Goal: Task Accomplishment & Management: Use online tool/utility

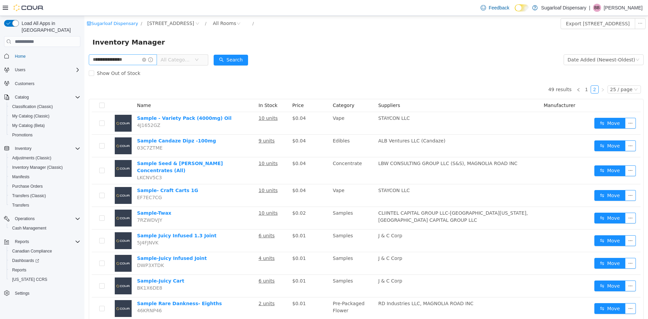
click at [146, 61] on icon "icon: close-circle" at bounding box center [144, 60] width 4 height 4
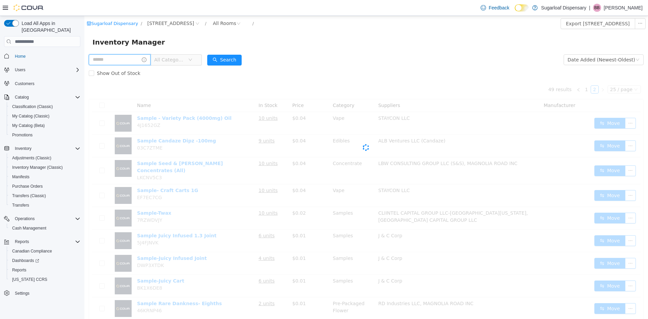
click at [130, 60] on input "text" at bounding box center [120, 59] width 62 height 11
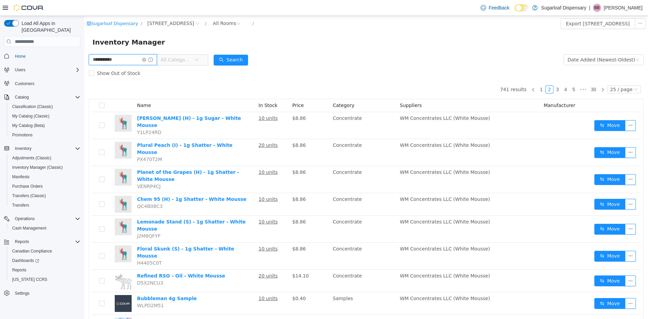
type input "**********"
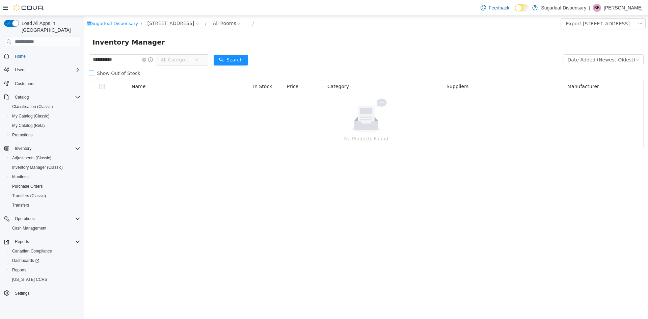
click at [101, 71] on span "Show Out of Stock" at bounding box center [118, 73] width 49 height 5
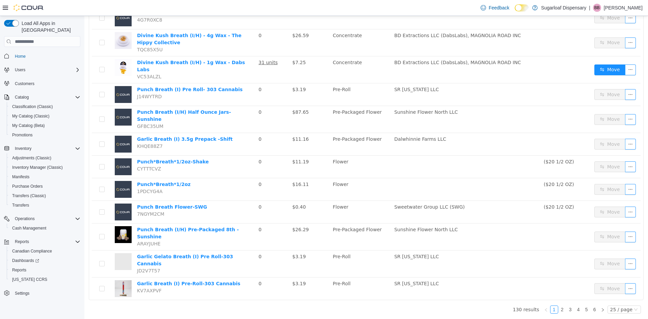
scroll to position [436, 0]
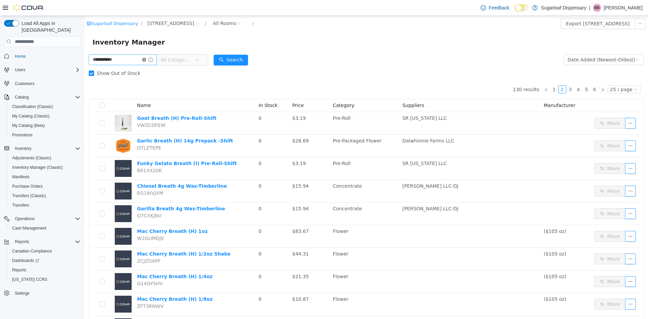
click at [146, 59] on icon "icon: close-circle" at bounding box center [144, 60] width 4 height 4
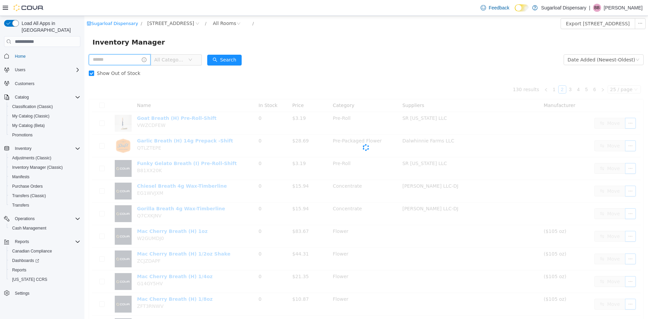
click at [135, 59] on input "text" at bounding box center [120, 59] width 62 height 11
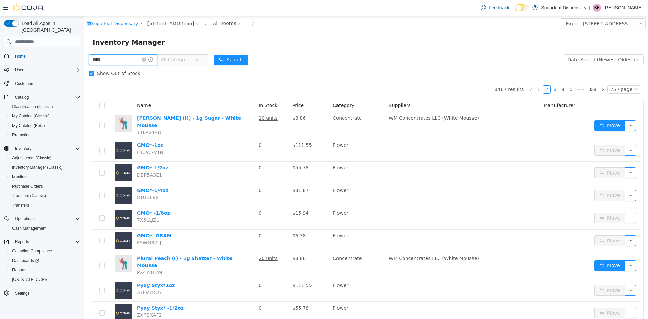
type input "****"
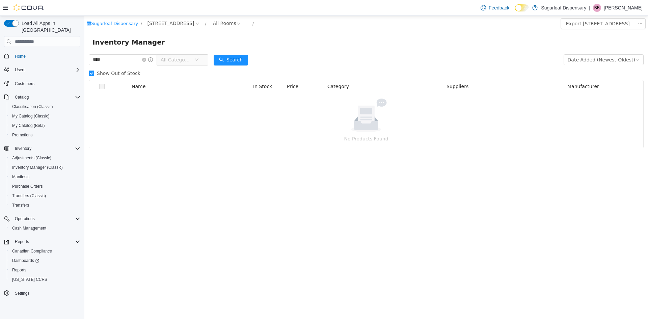
click at [117, 72] on span "Show Out of Stock" at bounding box center [118, 73] width 49 height 5
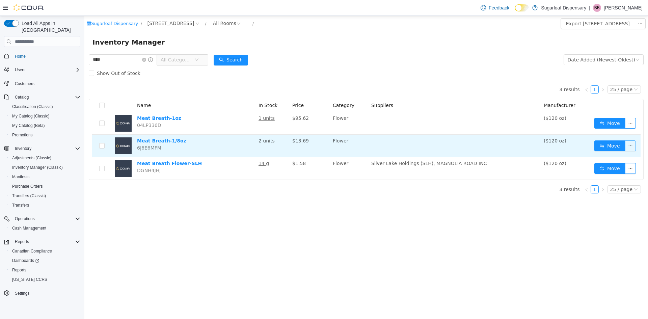
click at [628, 146] on button "button" at bounding box center [630, 145] width 11 height 11
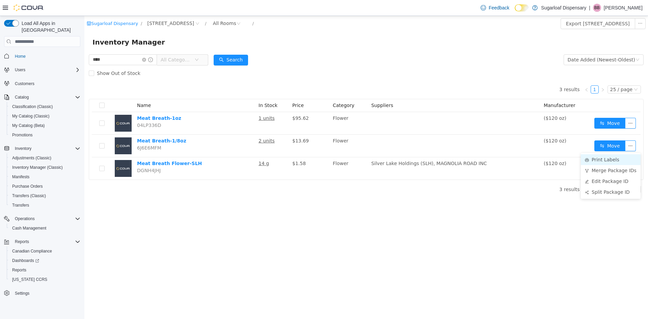
click at [607, 160] on li "Print Labels" at bounding box center [611, 159] width 60 height 11
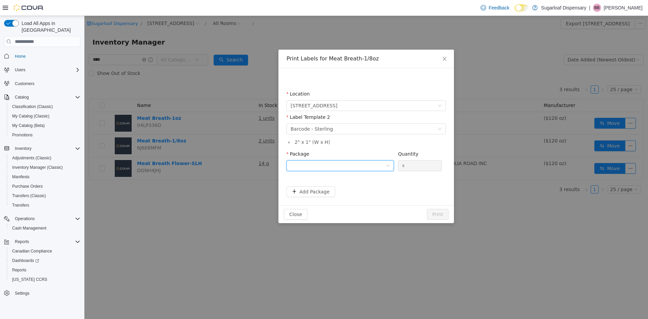
click at [375, 165] on div at bounding box center [338, 166] width 95 height 10
click at [340, 191] on strong "1A4000B0002E0B9000033994" at bounding box center [331, 189] width 80 height 5
click at [410, 166] on input "*" at bounding box center [419, 166] width 43 height 10
type input "*"
click at [427, 209] on button "Print" at bounding box center [438, 214] width 22 height 11
